Goal: Task Accomplishment & Management: Manage account settings

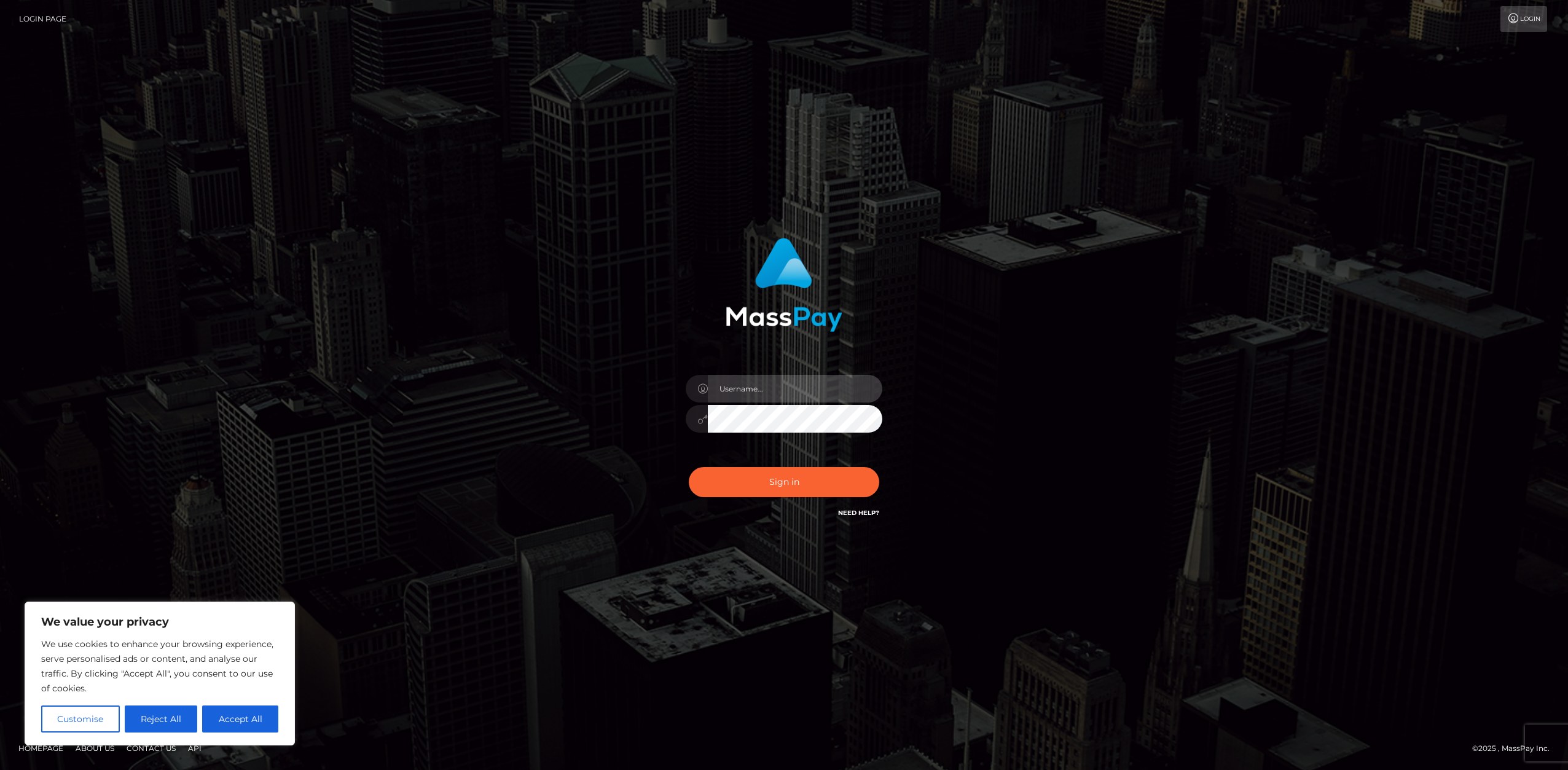
click at [751, 387] on input "text" at bounding box center [795, 389] width 174 height 28
type input "VastSoot"
click at [689, 467] on button "Sign in" at bounding box center [784, 482] width 191 height 30
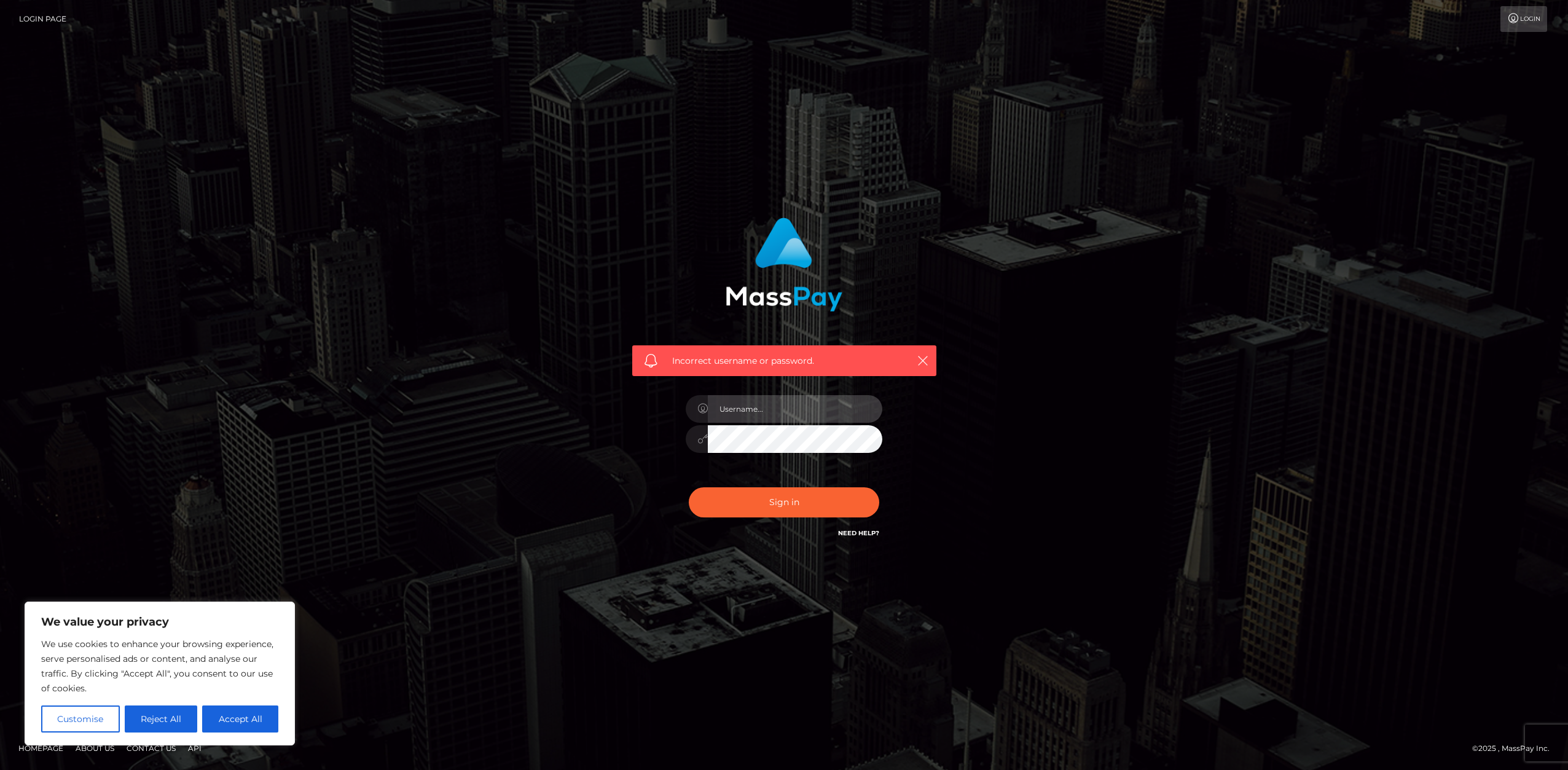
click at [755, 407] on input "text" at bounding box center [795, 409] width 174 height 28
type input "VastSoot"
click at [762, 415] on input "VastSoot" at bounding box center [795, 409] width 174 height 28
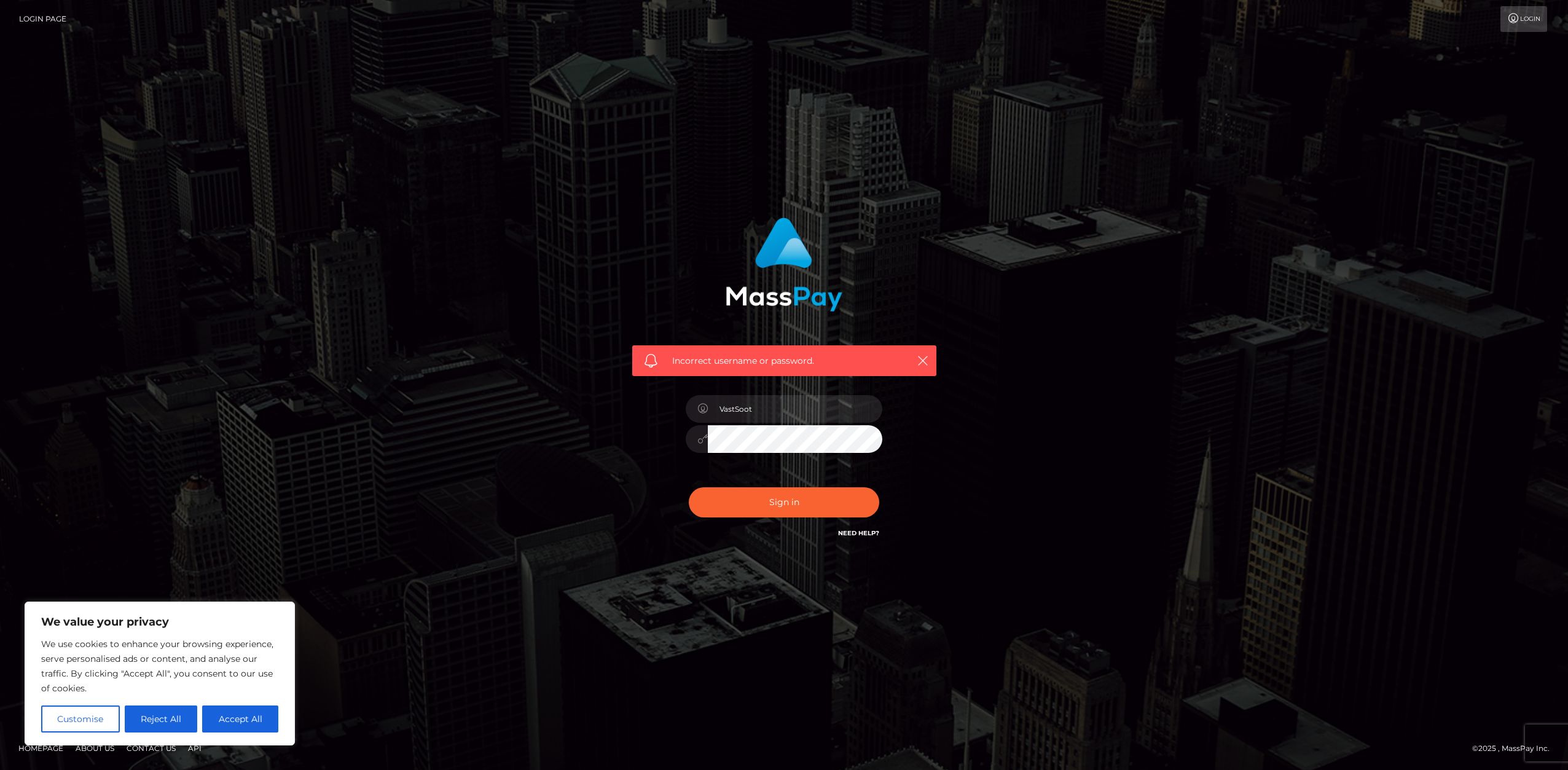
click at [872, 534] on link "Need Help?" at bounding box center [858, 533] width 41 height 8
click at [773, 577] on div "Incorrect username or password. VastSoot" at bounding box center [784, 385] width 1568 height 538
click at [689, 487] on button "Sign in" at bounding box center [784, 502] width 191 height 30
click at [1313, 169] on div "Incorrect username or password." at bounding box center [784, 385] width 1568 height 538
click at [233, 720] on button "Accept All" at bounding box center [240, 719] width 76 height 27
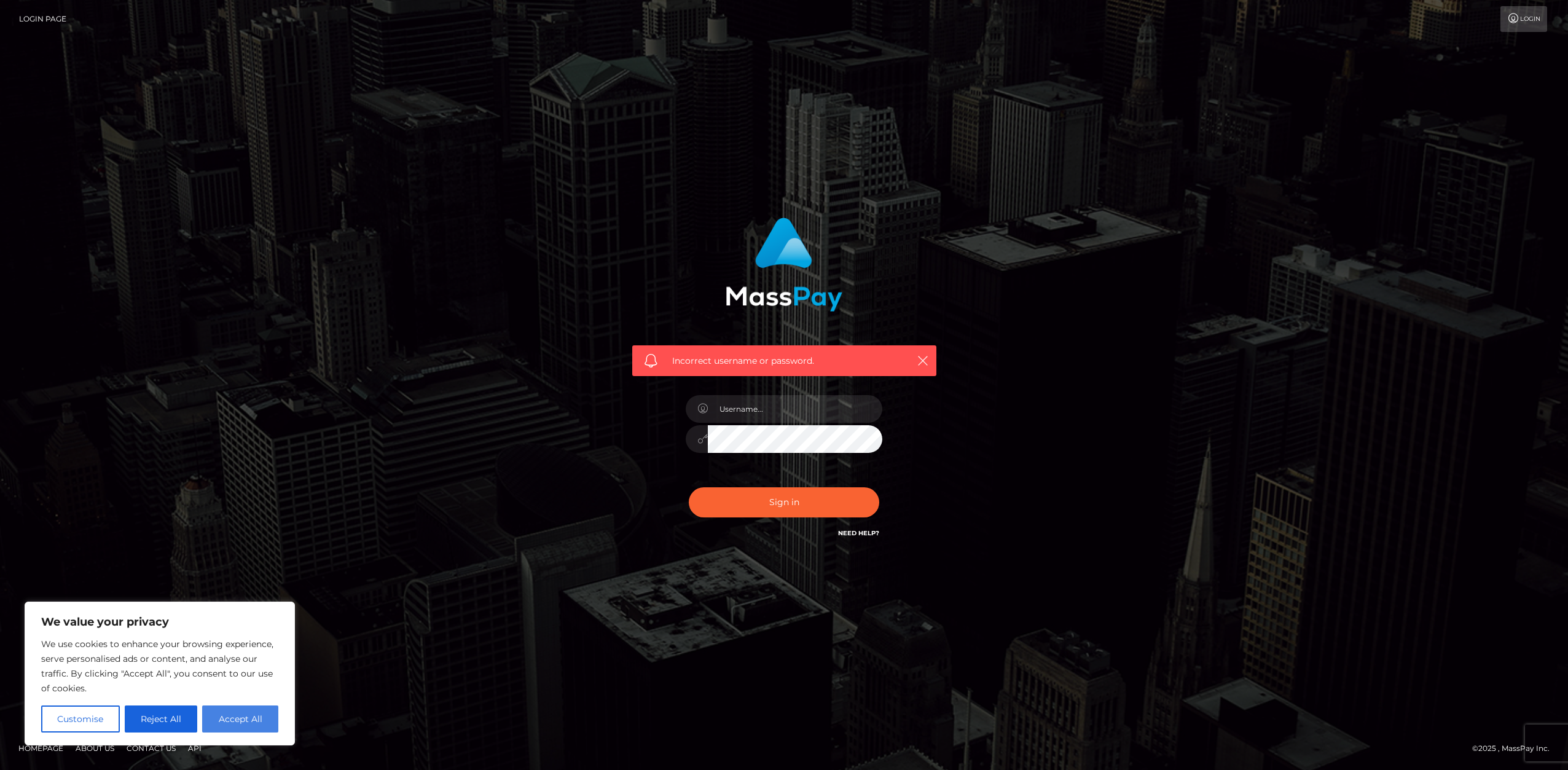
checkbox input "true"
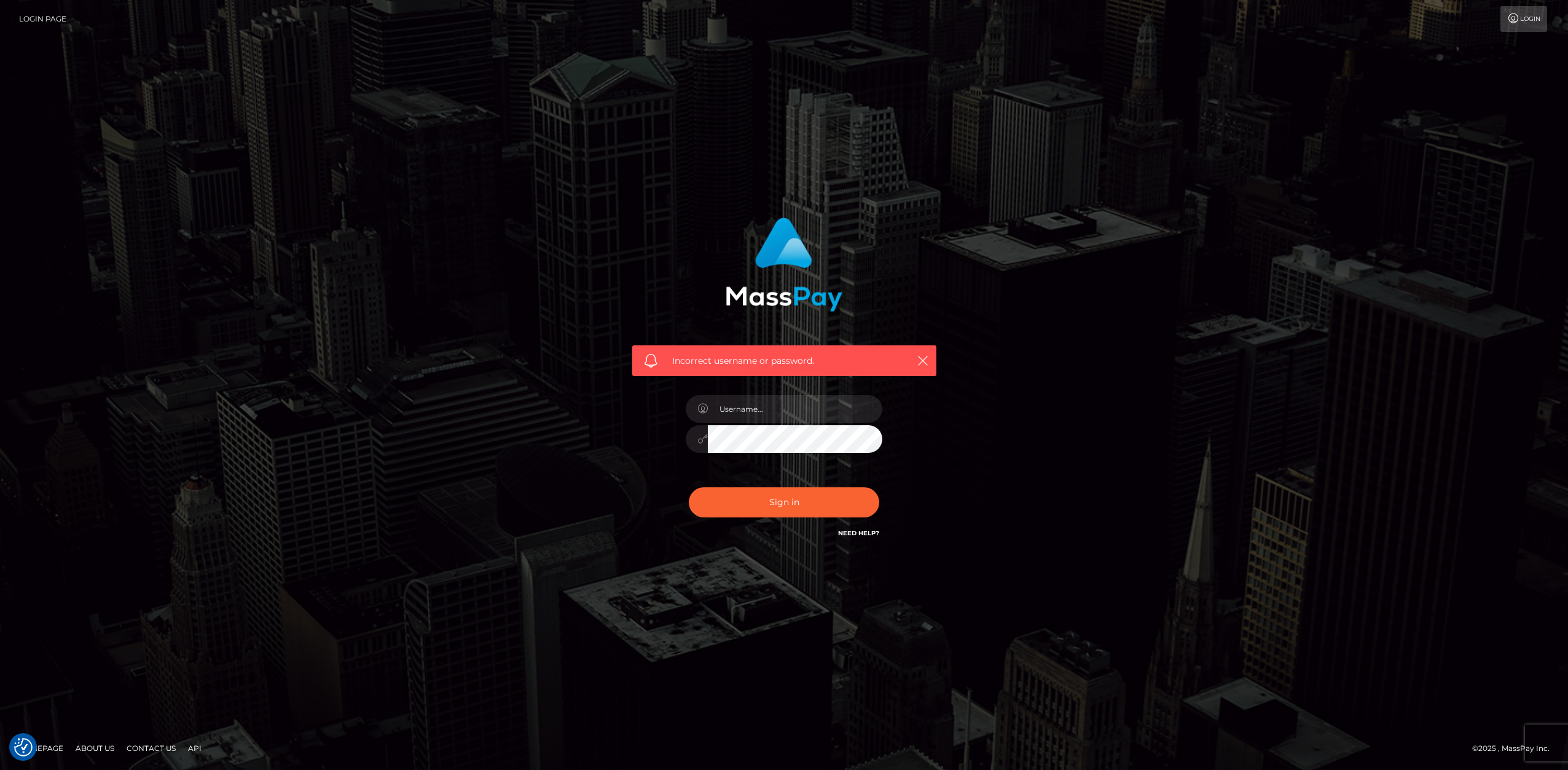
click at [1147, 662] on div "Incorrect username or password." at bounding box center [784, 385] width 1568 height 770
click at [925, 359] on icon "button" at bounding box center [923, 361] width 12 height 12
